Goal: Task Accomplishment & Management: Manage account settings

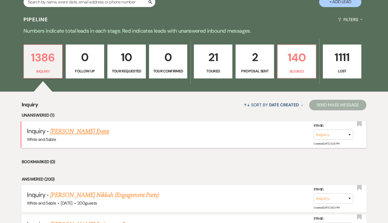
scroll to position [73, 0]
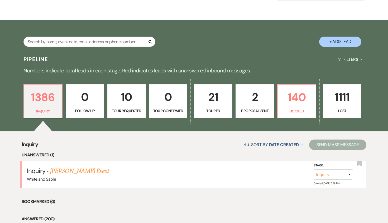
click at [228, 107] on link "21 Toured" at bounding box center [213, 101] width 39 height 34
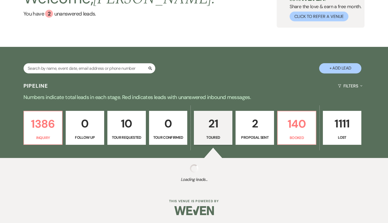
select select "5"
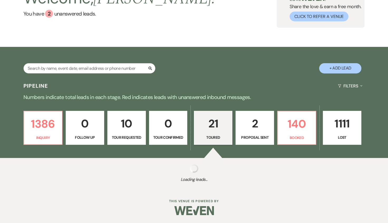
select select "5"
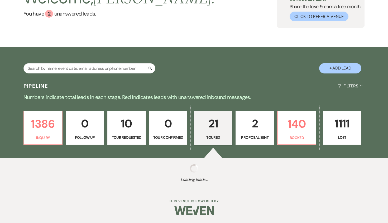
select select "5"
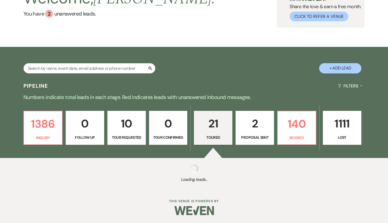
select select "5"
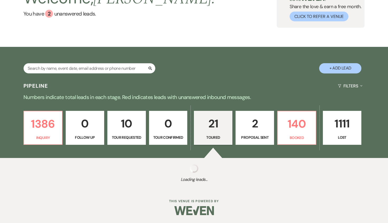
select select "5"
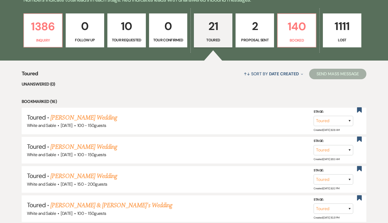
scroll to position [137, 0]
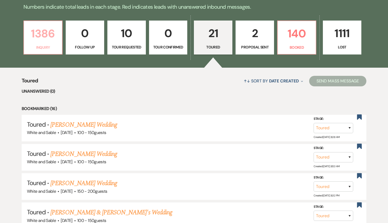
click at [50, 45] on p "Inquiry" at bounding box center [43, 48] width 32 height 6
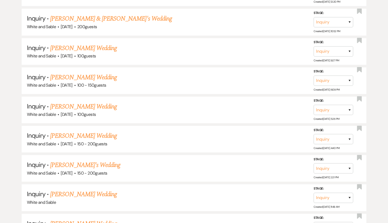
scroll to position [1375, 0]
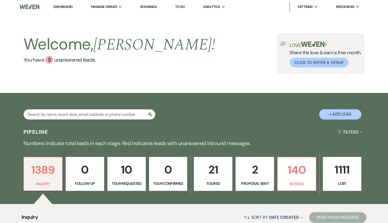
click at [67, 9] on link "Dashboard" at bounding box center [63, 6] width 19 height 5
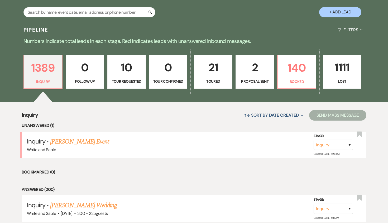
scroll to position [106, 0]
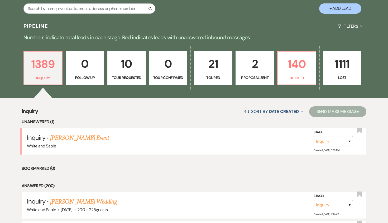
click at [125, 76] on p "Tour Requested" at bounding box center [127, 78] width 32 height 6
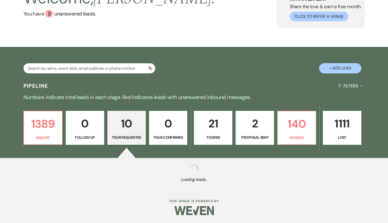
select select "2"
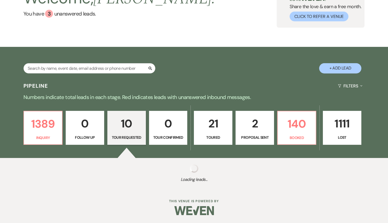
select select "2"
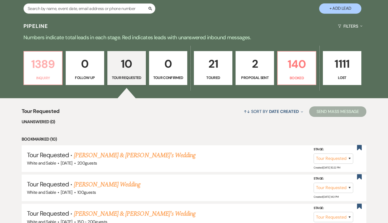
click at [57, 71] on p "1389" at bounding box center [43, 64] width 32 height 18
